Goal: Subscribe to service/newsletter

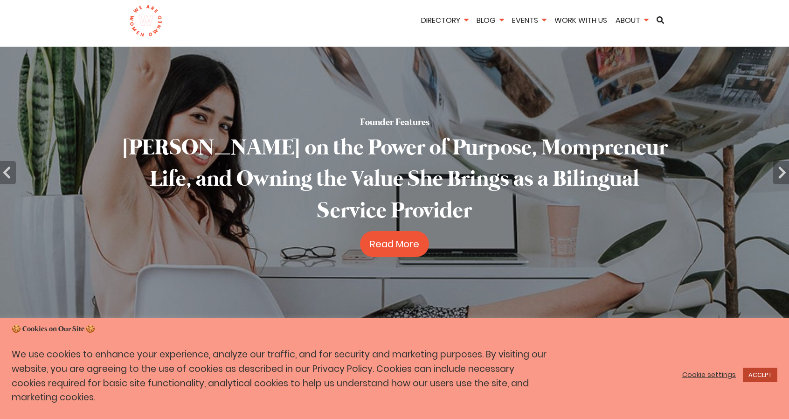
click at [759, 373] on link "ACCEPT" at bounding box center [760, 374] width 34 height 14
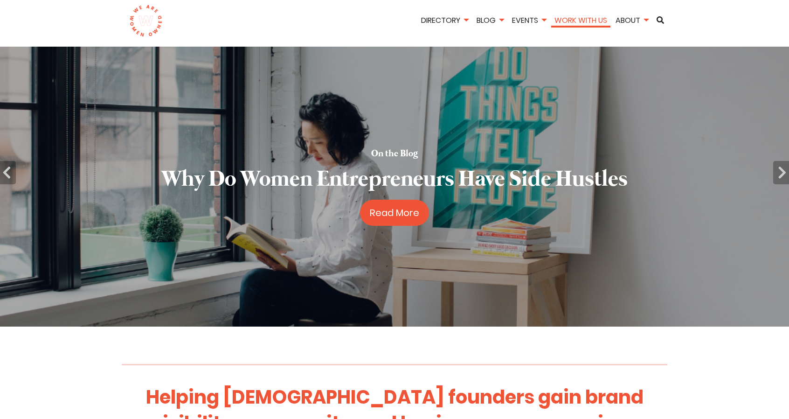
click at [577, 18] on link "Work With Us" at bounding box center [580, 20] width 59 height 11
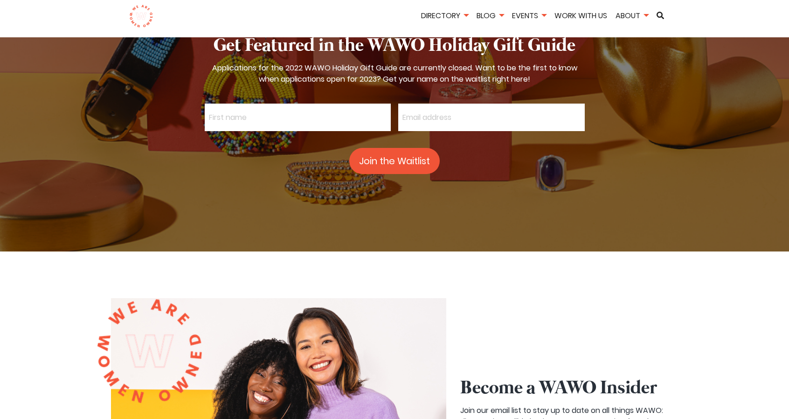
scroll to position [2424, 0]
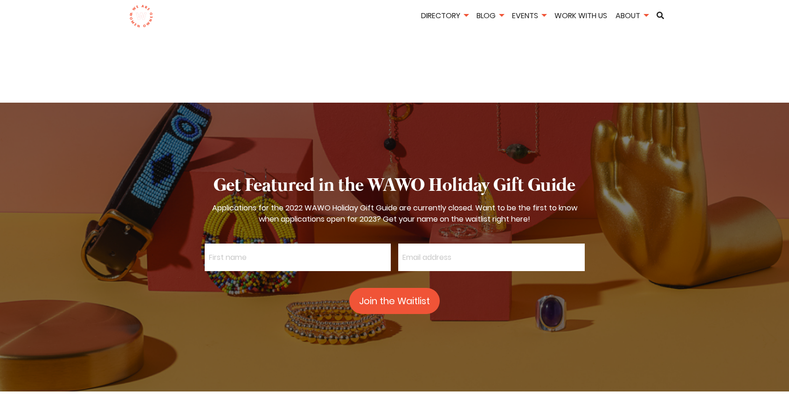
click at [333, 202] on div "Applications for the 2022 WAWO Holiday Gift Guide are currently closed. Want to…" at bounding box center [395, 213] width 380 height 22
click at [326, 243] on input "text" at bounding box center [298, 257] width 186 height 28
type input "[PERSON_NAME]"
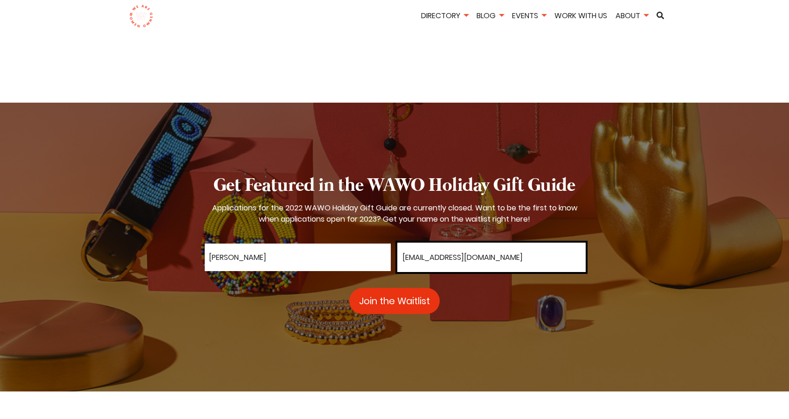
type input "[EMAIL_ADDRESS][DOMAIN_NAME]"
click at [384, 288] on button "Join the Waitlist" at bounding box center [394, 301] width 90 height 26
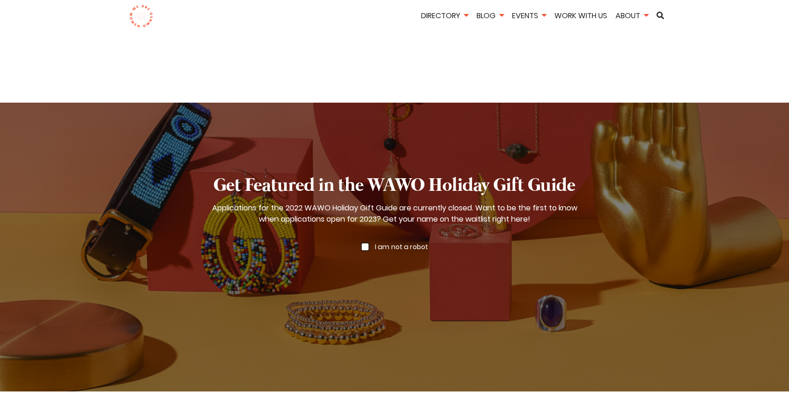
click at [414, 242] on span "I am not a robot" at bounding box center [401, 246] width 53 height 8
click at [369, 238] on input "I am not a robot" at bounding box center [365, 242] width 8 height 8
checkbox input "true"
